Goal: Check status

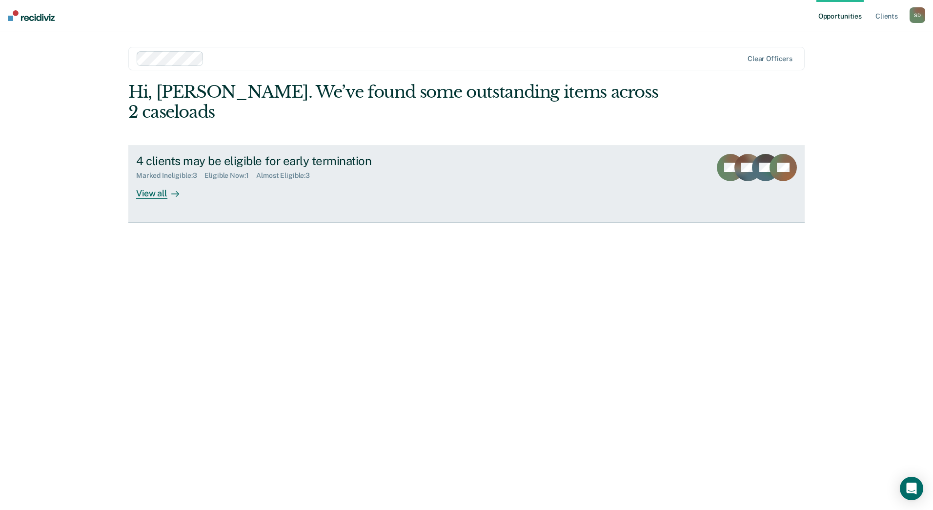
click at [171, 190] on icon at bounding box center [175, 194] width 8 height 8
